Goal: Transaction & Acquisition: Obtain resource

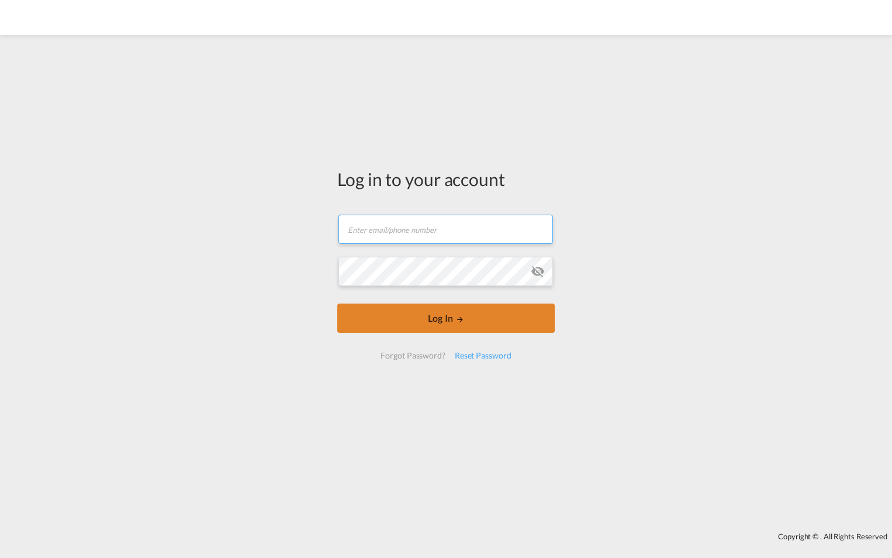
type input "[DOMAIN_NAME][EMAIL_ADDRESS][DOMAIN_NAME]"
click at [456, 322] on md-icon "LOGIN" at bounding box center [460, 319] width 8 height 8
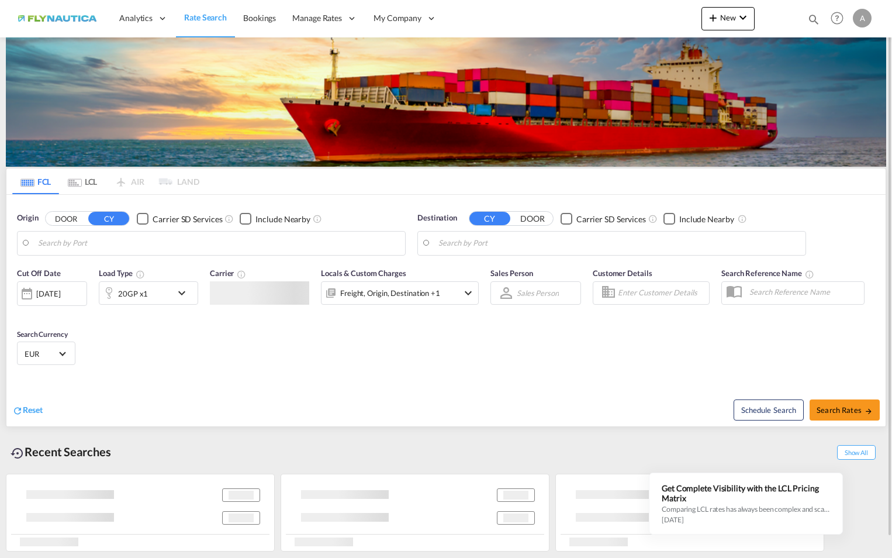
type input "[GEOGRAPHIC_DATA], BEANR"
type input "Antofagasta, CLANF"
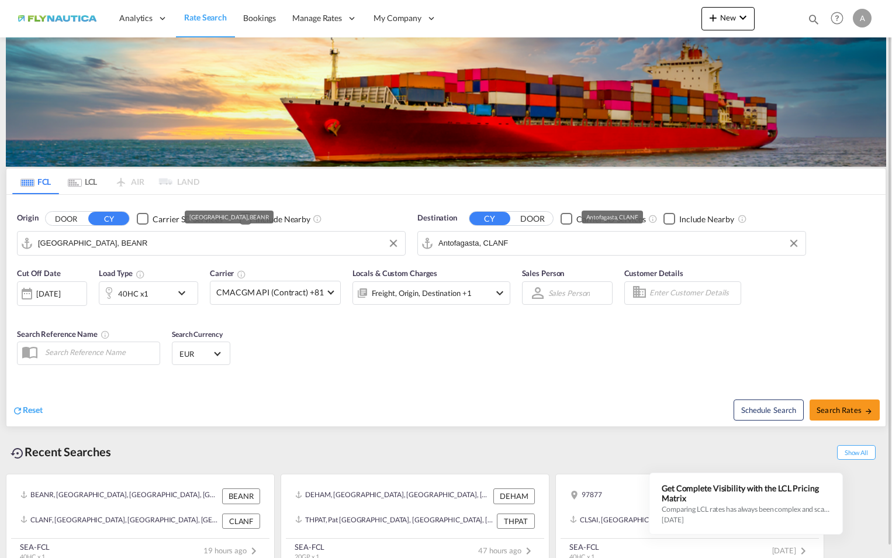
click at [94, 238] on input "[GEOGRAPHIC_DATA], BEANR" at bounding box center [218, 243] width 361 height 18
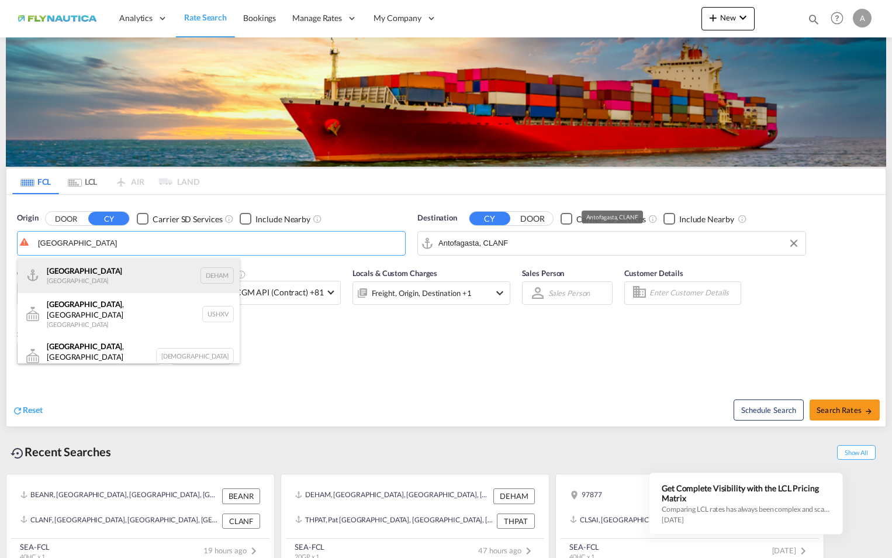
click at [109, 274] on div "[GEOGRAPHIC_DATA] [GEOGRAPHIC_DATA] DEHAM" at bounding box center [129, 275] width 222 height 35
type input "[GEOGRAPHIC_DATA], [GEOGRAPHIC_DATA]"
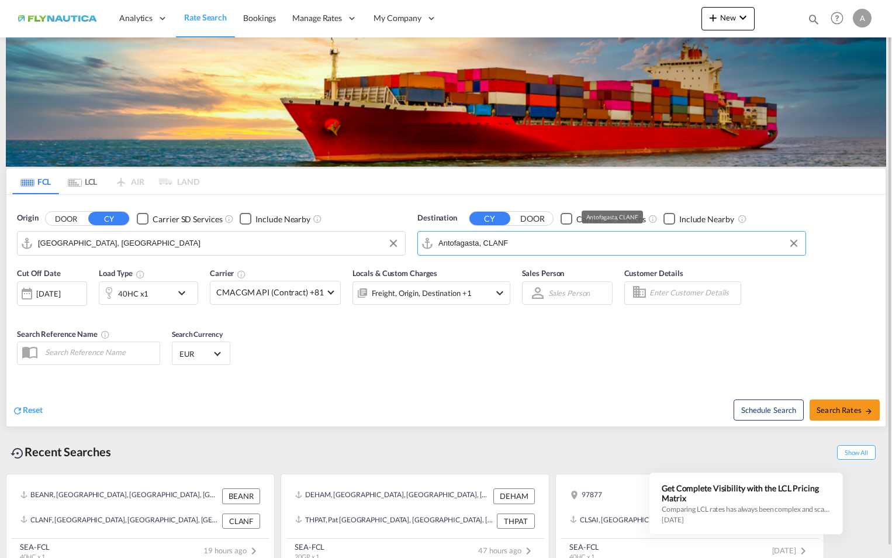
click at [517, 246] on input "Antofagasta, CLANF" at bounding box center [619, 243] width 361 height 18
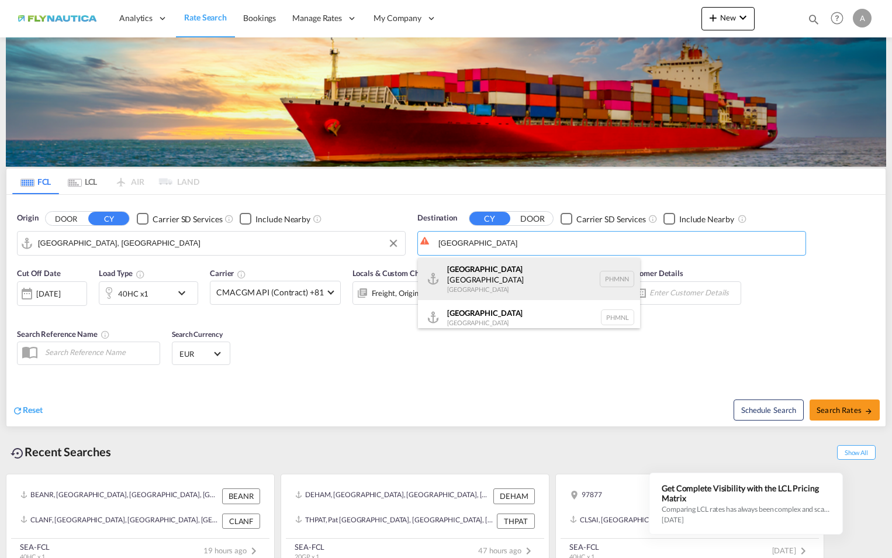
click at [501, 277] on div "[GEOGRAPHIC_DATA] [GEOGRAPHIC_DATA] PHMNN" at bounding box center [529, 279] width 222 height 42
type input "[GEOGRAPHIC_DATA], [GEOGRAPHIC_DATA]"
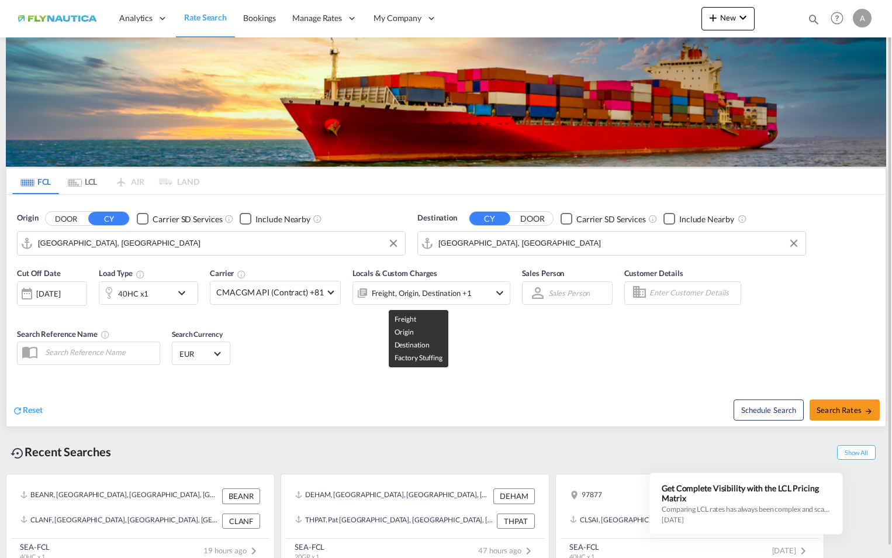
click at [422, 293] on div "Freight, Origin, Destination +1" at bounding box center [422, 293] width 100 height 16
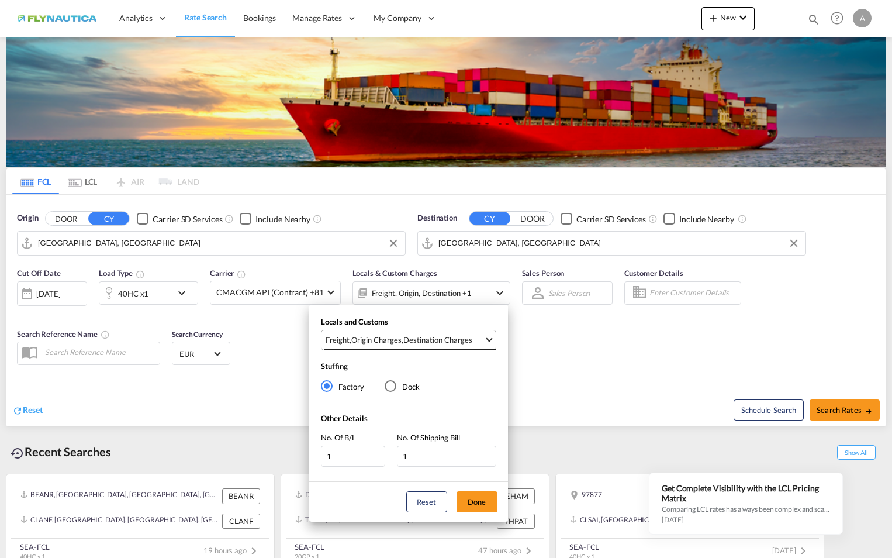
click at [480, 339] on span "Freight , Origin Charges , Destination Charges" at bounding box center [405, 339] width 158 height 11
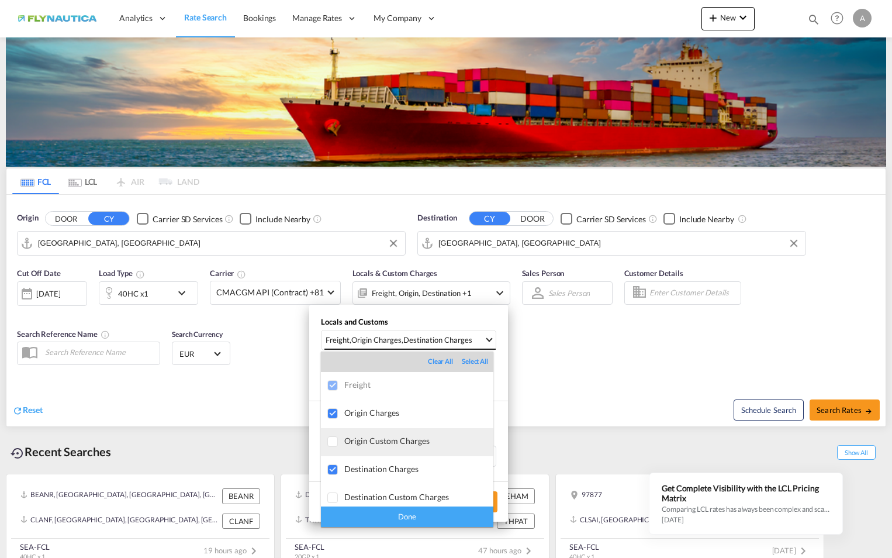
scroll to position [6, 0]
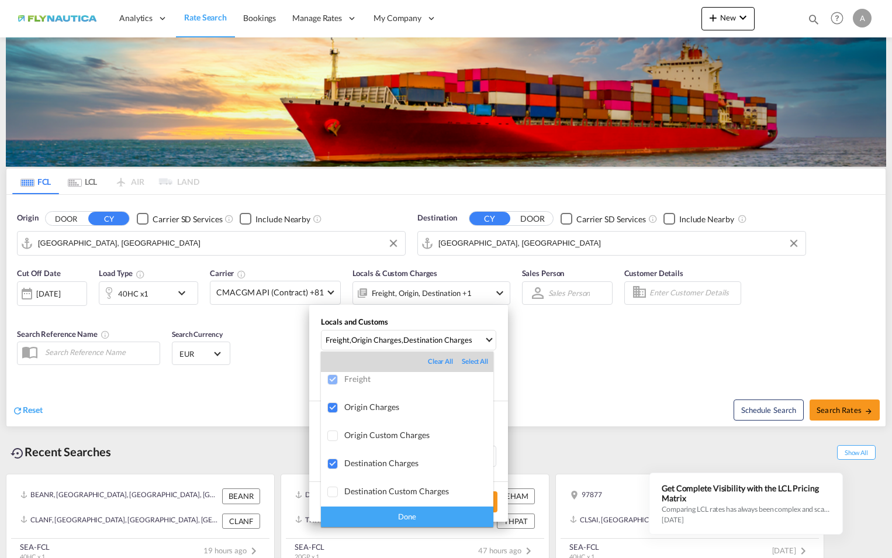
click at [432, 514] on div "Done" at bounding box center [407, 516] width 173 height 20
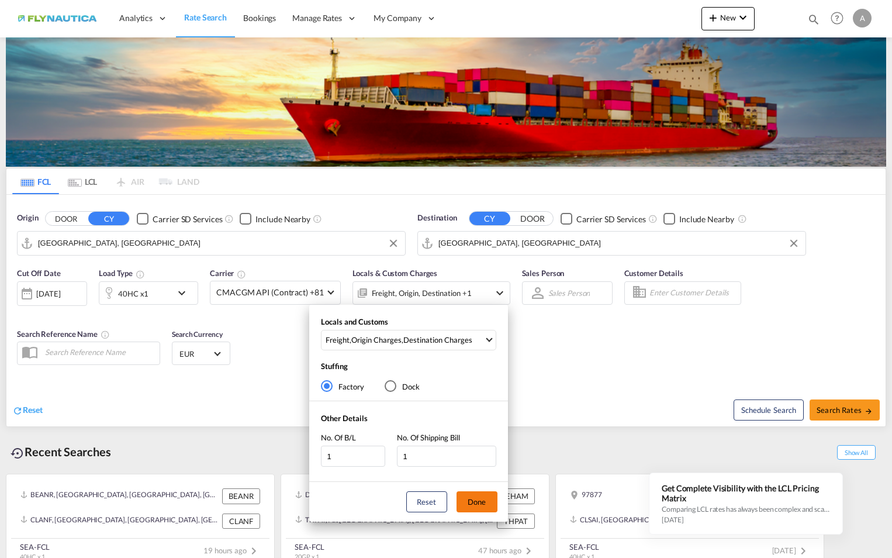
click at [469, 502] on button "Done" at bounding box center [477, 501] width 41 height 21
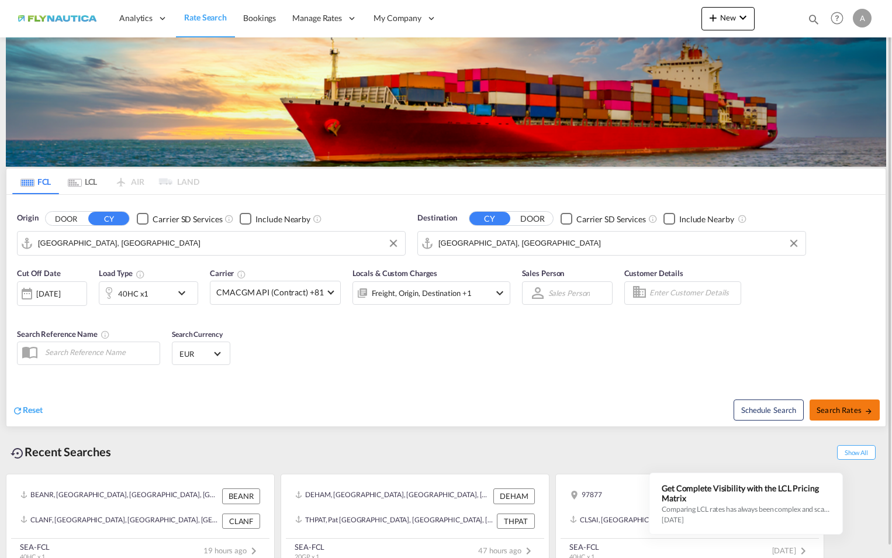
click at [848, 410] on span "Search Rates" at bounding box center [845, 409] width 56 height 9
type input "DEHAM to PHMNN / [DATE]"
